Goal: Navigation & Orientation: Find specific page/section

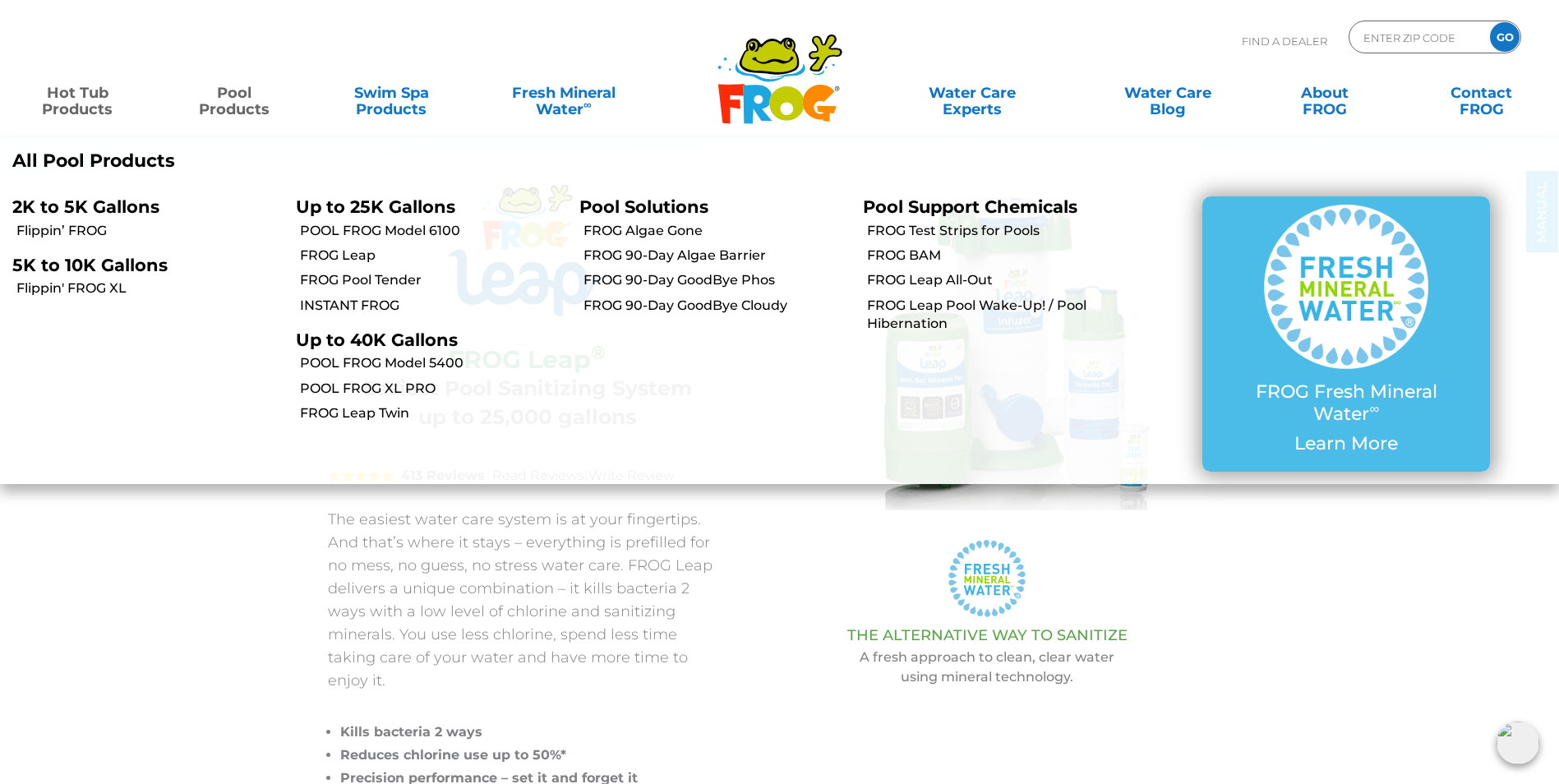
click at [88, 99] on link "Hot Tub Products" at bounding box center [77, 93] width 122 height 33
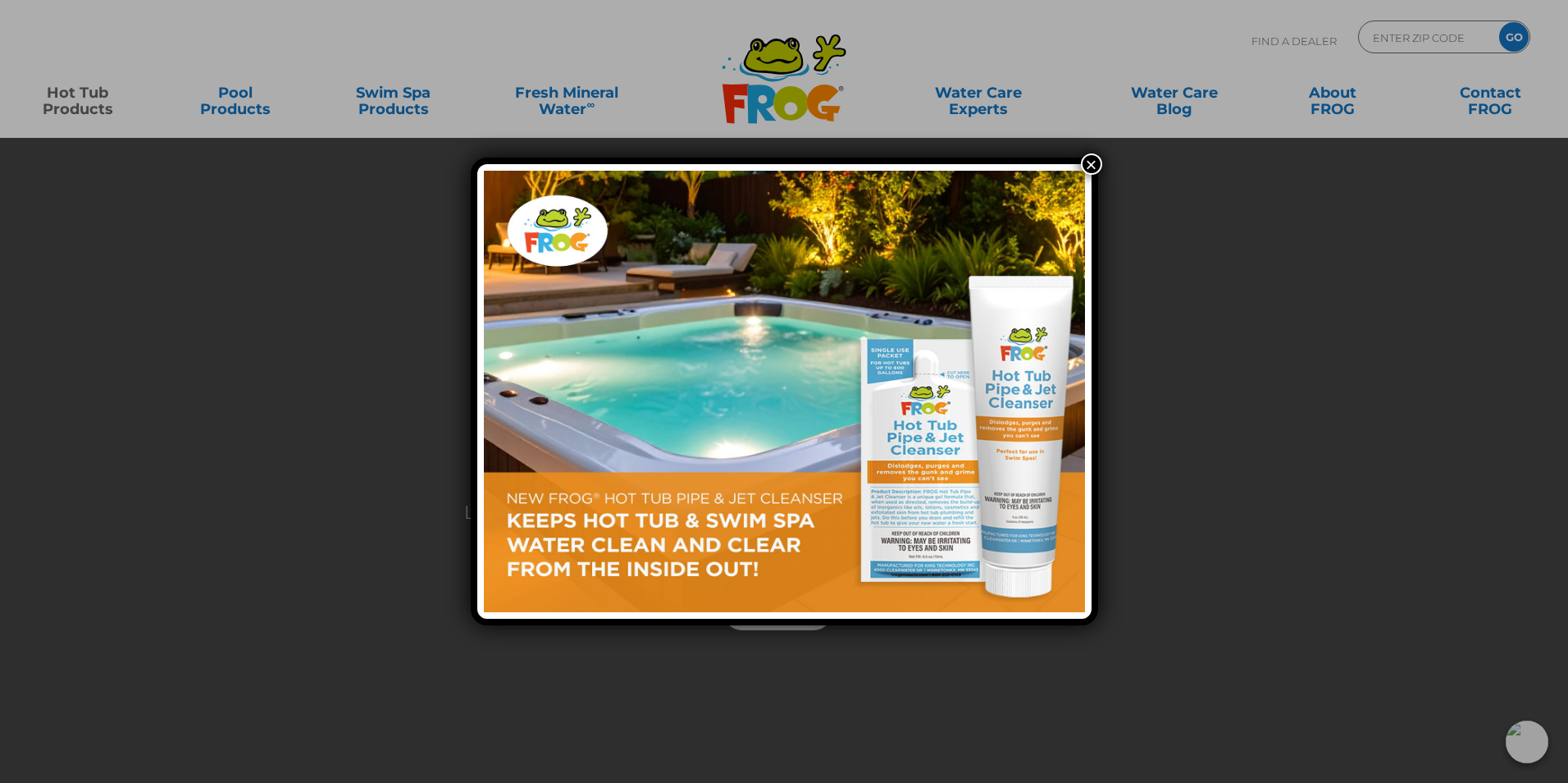
click at [1095, 170] on button "×" at bounding box center [1091, 164] width 21 height 21
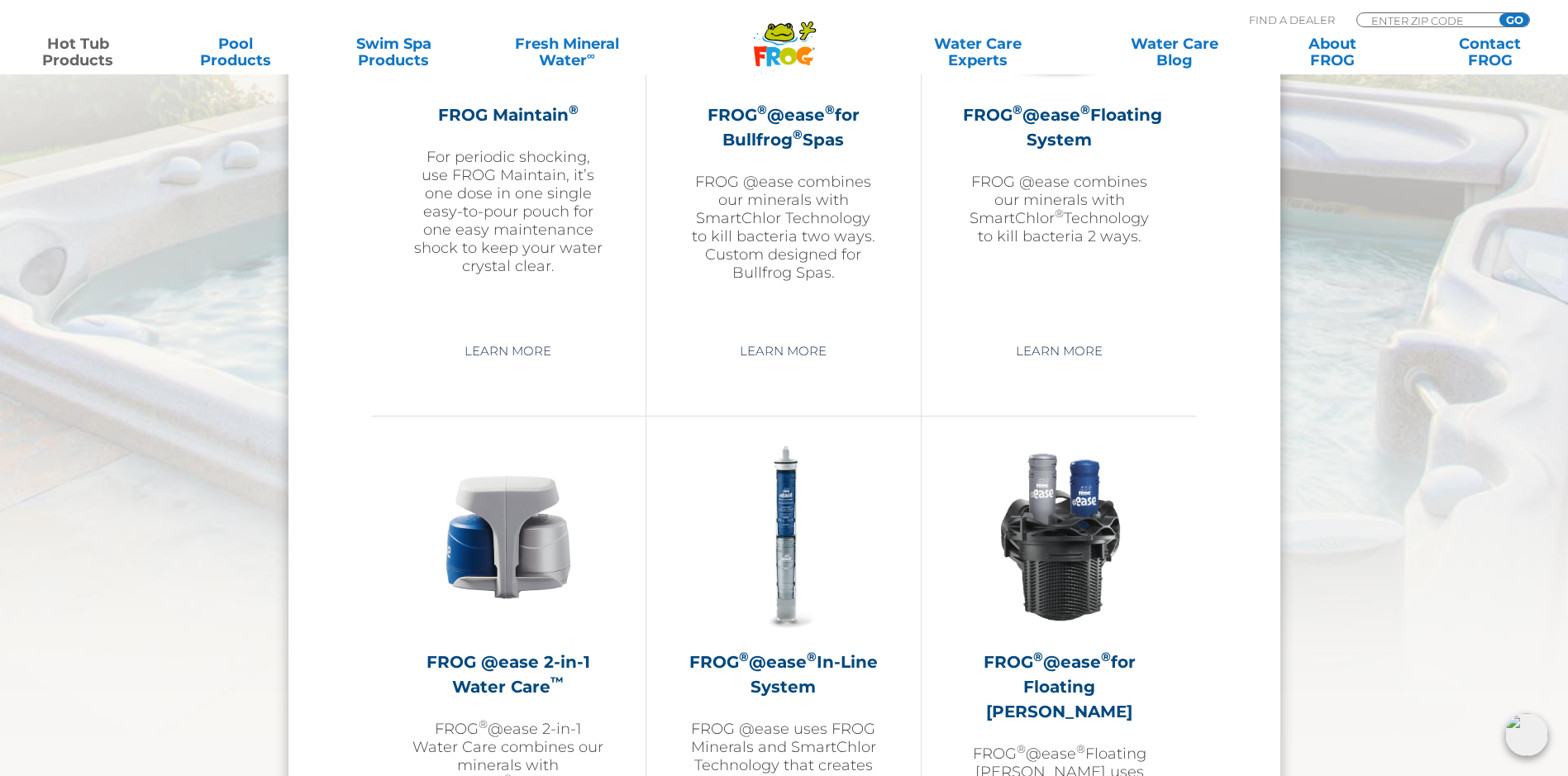
scroll to position [1736, 0]
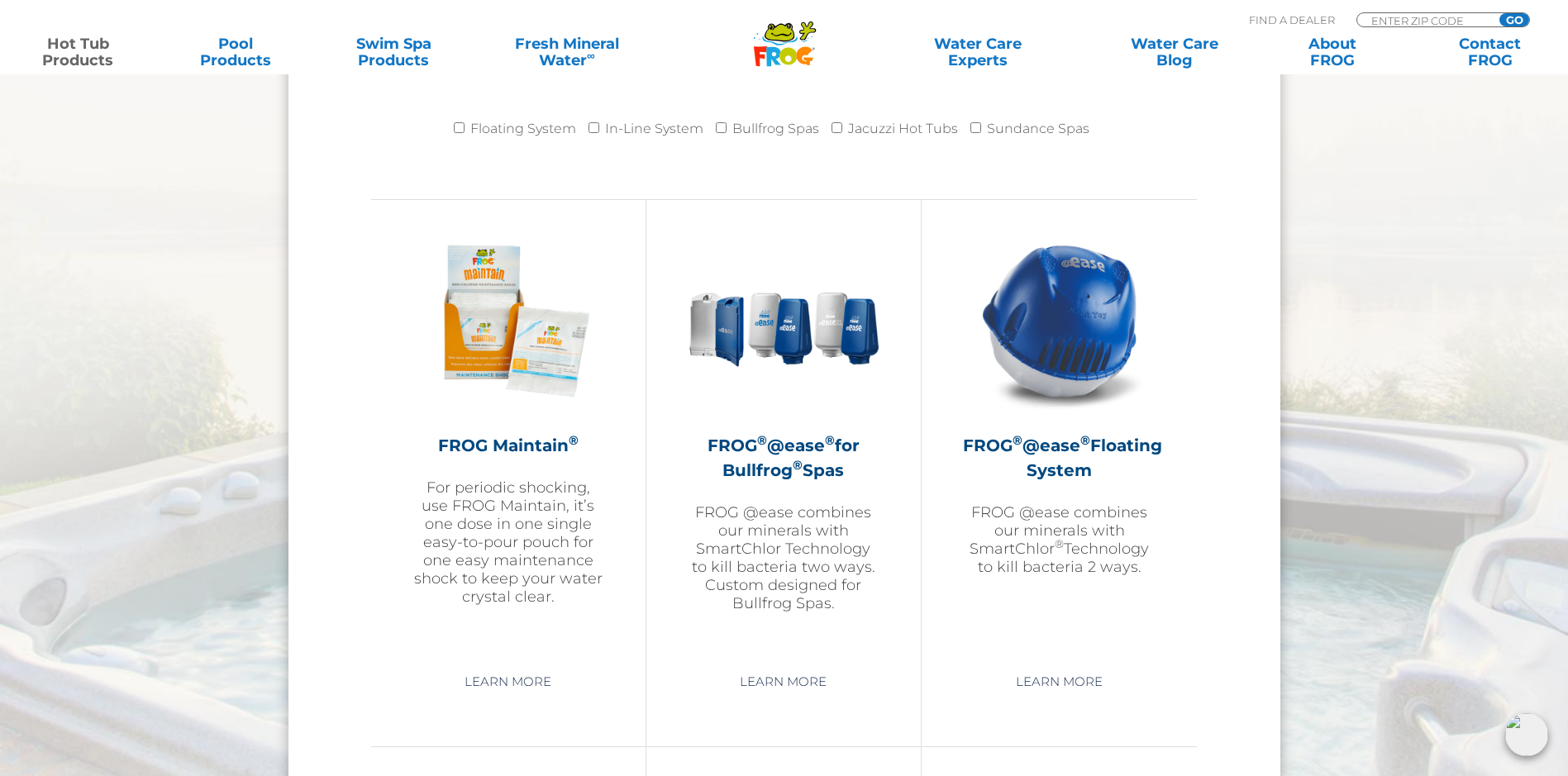
drag, startPoint x: 1374, startPoint y: 406, endPoint x: 1366, endPoint y: 412, distance: 10.0
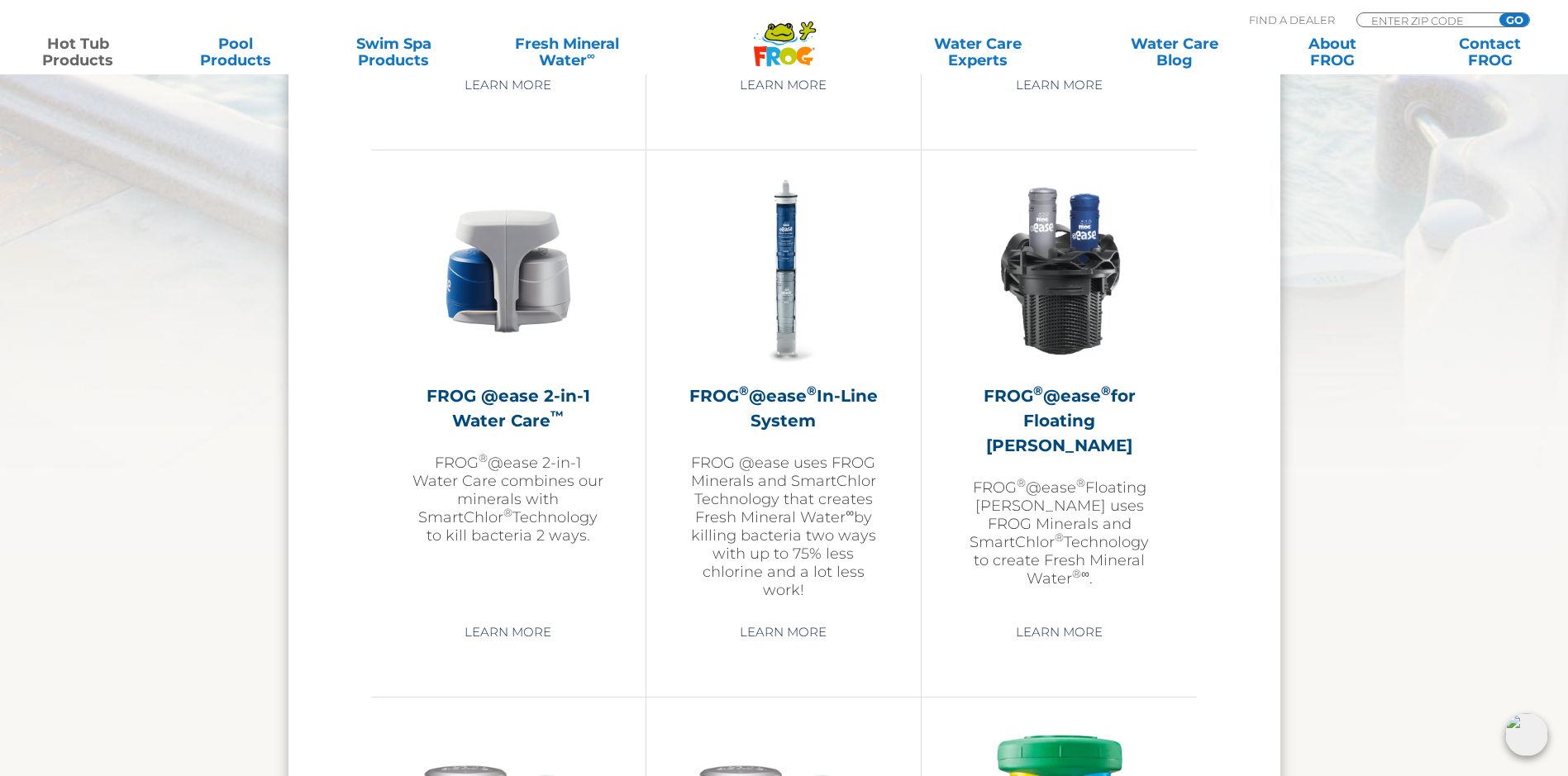
scroll to position [2314, 0]
